Goal: Task Accomplishment & Management: Manage account settings

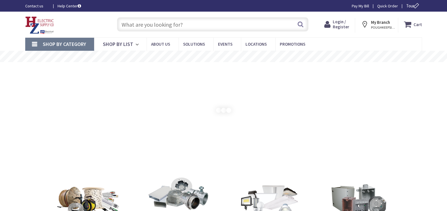
click at [338, 23] on span "Login / Register" at bounding box center [341, 24] width 16 height 10
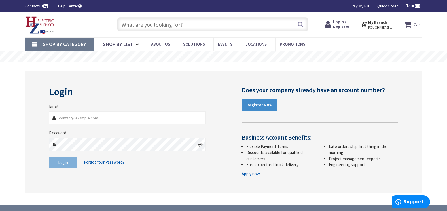
click at [114, 118] on input "Email" at bounding box center [127, 117] width 157 height 13
type input "mrstarbower@gmail.com"
click at [199, 143] on icon at bounding box center [200, 144] width 5 height 5
click at [57, 163] on button "Login" at bounding box center [63, 162] width 28 height 12
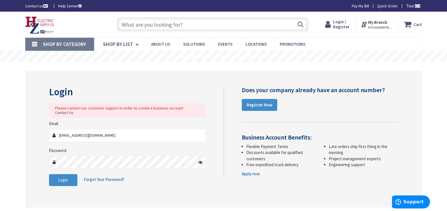
click at [103, 176] on span "Forgot Your Password?" at bounding box center [104, 178] width 41 height 5
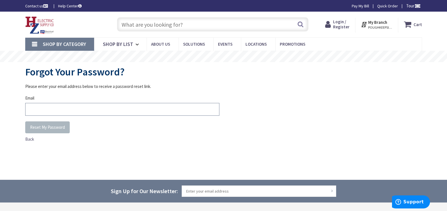
click at [56, 111] on input "Email" at bounding box center [122, 109] width 194 height 13
type input "mrstarabower@gmail.com"
click at [51, 130] on button "Reset My Password" at bounding box center [47, 127] width 44 height 12
click at [78, 109] on input "Email" at bounding box center [122, 109] width 194 height 13
type input "mrstarabower@gmail.com"
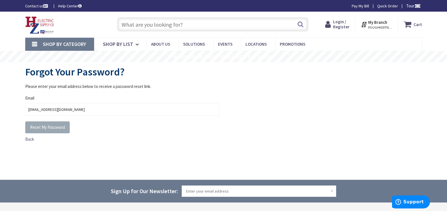
click at [53, 129] on span "Reset My Password" at bounding box center [47, 126] width 35 height 5
